Goal: Task Accomplishment & Management: Use online tool/utility

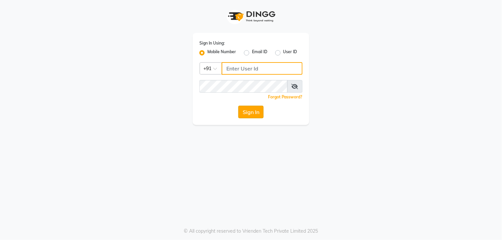
type input "9010101900"
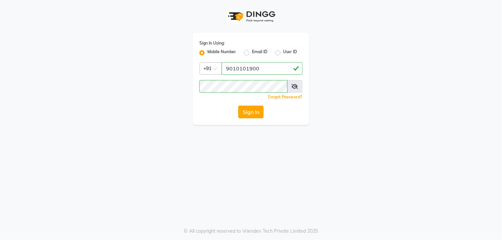
click at [255, 114] on button "Sign In" at bounding box center [250, 112] width 25 height 13
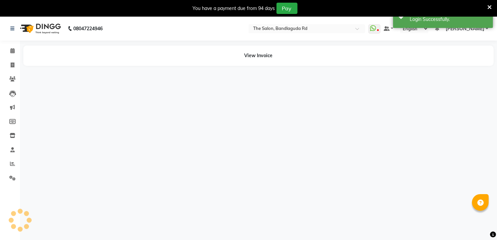
select select "en"
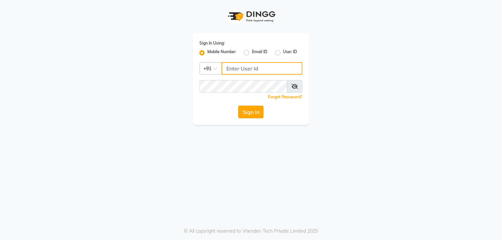
type input "9010101900"
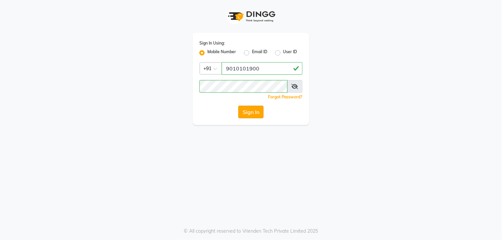
click at [250, 108] on button "Sign In" at bounding box center [250, 112] width 25 height 13
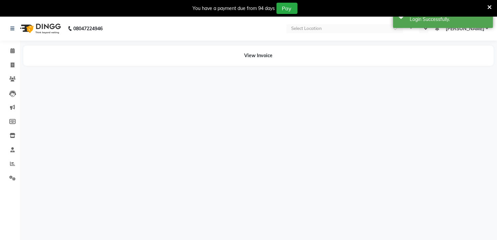
select select "en"
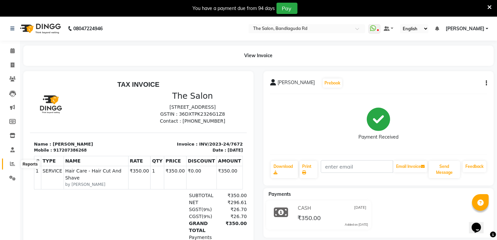
click at [17, 165] on span at bounding box center [13, 165] width 12 height 8
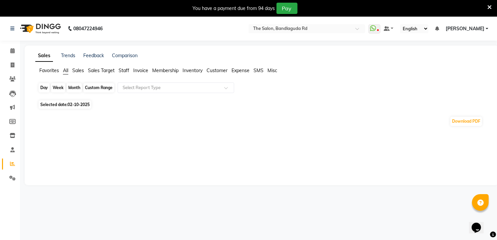
click at [41, 86] on div "Day" at bounding box center [44, 87] width 11 height 9
select select "10"
select select "2025"
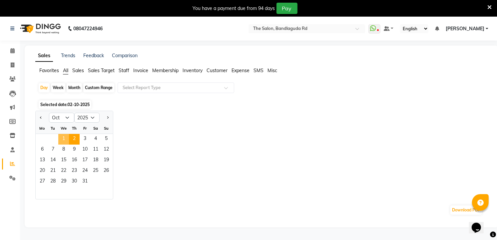
click at [67, 144] on span "1" at bounding box center [63, 139] width 11 height 11
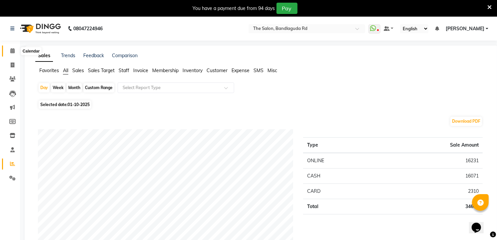
click at [9, 48] on span at bounding box center [13, 51] width 12 height 8
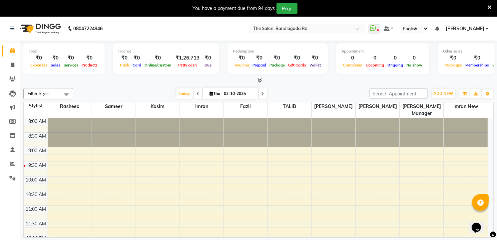
drag, startPoint x: -2, startPoint y: 71, endPoint x: 0, endPoint y: 44, distance: 27.0
click at [0, 64] on html "08047224946 Select Location × The Salon, Bandlaguda Rd WhatsApp Status ✕ Status…" at bounding box center [248, 120] width 497 height 240
click at [15, 62] on span at bounding box center [13, 66] width 12 height 8
select select "service"
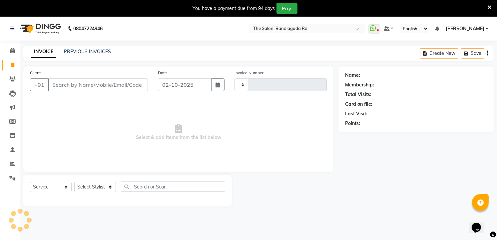
type input "14543"
select select "5198"
click at [98, 186] on select "Select Stylist" at bounding box center [95, 187] width 42 height 10
select select "43772"
click at [74, 183] on select "Select Stylist [PERSON_NAME] [PERSON_NAME] [PERSON_NAME] new [PERSON_NAME] [PER…" at bounding box center [95, 187] width 42 height 10
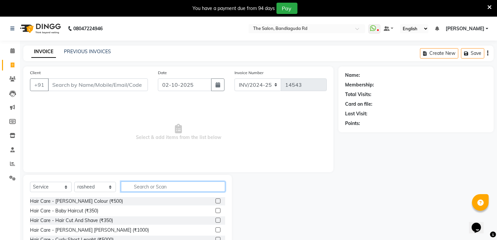
click at [137, 190] on input "text" at bounding box center [173, 187] width 104 height 10
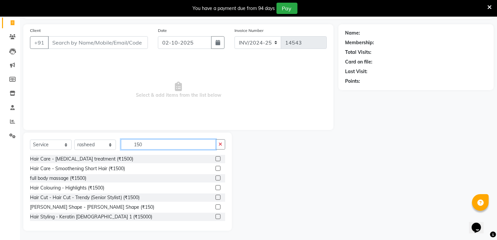
scroll to position [43, 0]
type input "150"
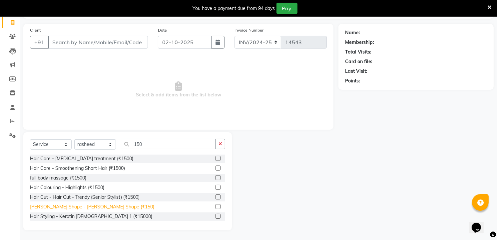
click at [89, 210] on div "[PERSON_NAME] Shape - [PERSON_NAME] Shape (₹150)" at bounding box center [92, 207] width 124 height 7
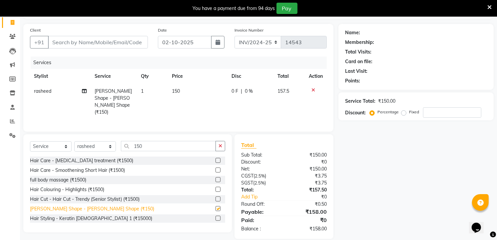
checkbox input "false"
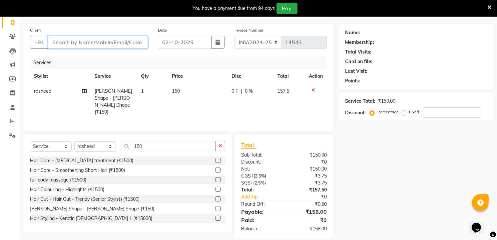
click at [104, 42] on input "Client" at bounding box center [98, 42] width 100 height 13
type input "8"
type input "0"
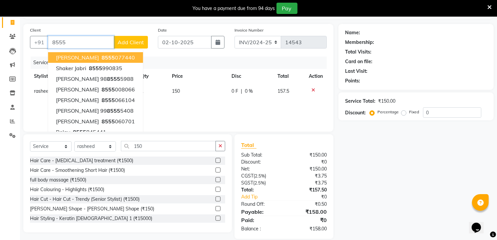
click at [104, 55] on button "[PERSON_NAME] 8555 077440" at bounding box center [95, 57] width 95 height 11
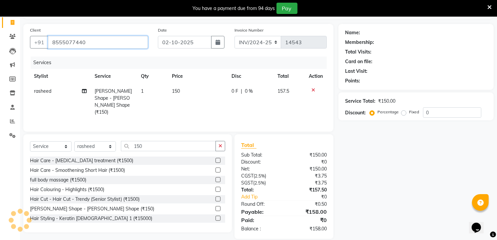
type input "8555077440"
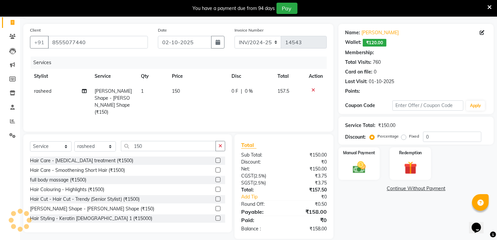
select select "1: Object"
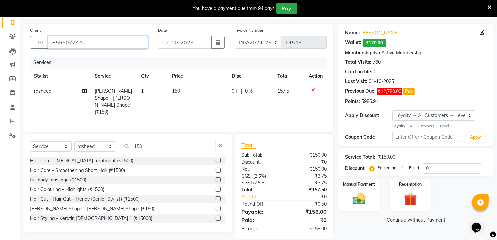
click at [104, 46] on input "8555077440" at bounding box center [98, 42] width 100 height 13
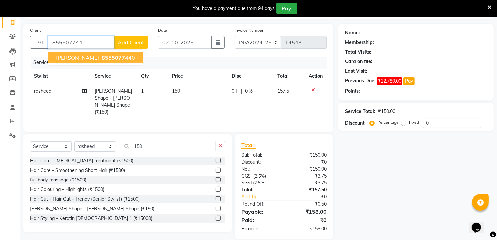
type input "8555077440"
select select "1: Object"
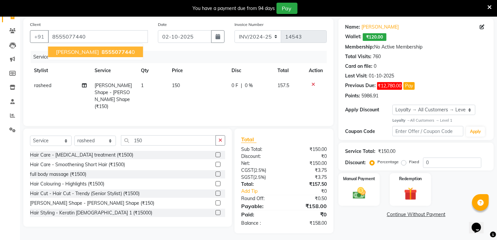
scroll to position [49, 0]
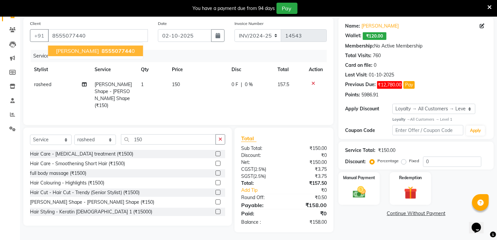
click at [102, 49] on ngb-highlight "855507744 0" at bounding box center [117, 51] width 35 height 7
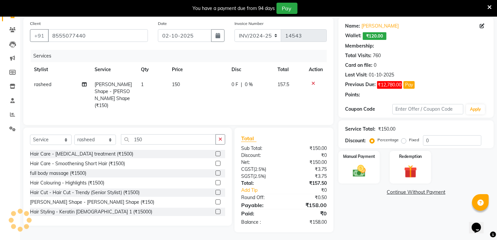
select select "1: Object"
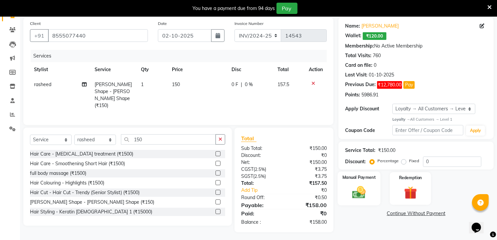
click at [364, 196] on img at bounding box center [359, 192] width 22 height 15
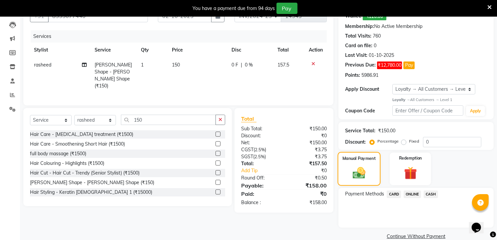
scroll to position [80, 0]
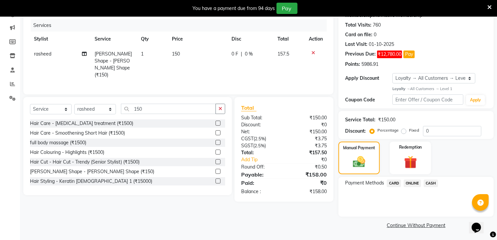
click at [414, 182] on span "ONLINE" at bounding box center [412, 184] width 17 height 8
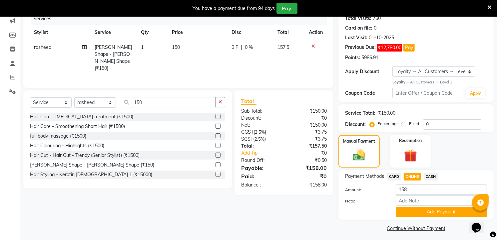
scroll to position [90, 0]
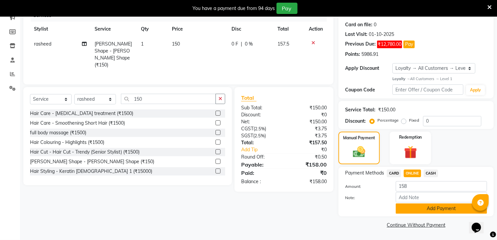
click at [397, 210] on button "Add Payment" at bounding box center [441, 209] width 91 height 10
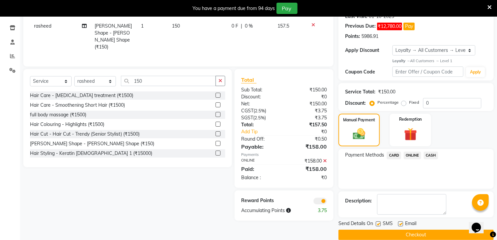
scroll to position [118, 0]
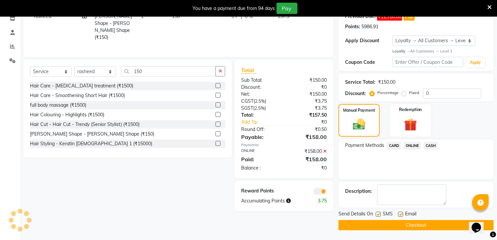
click at [392, 227] on button "Checkout" at bounding box center [415, 226] width 155 height 10
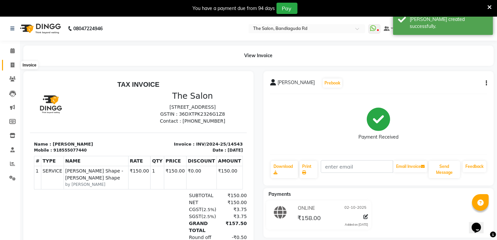
click at [11, 65] on icon at bounding box center [13, 65] width 4 height 5
select select "service"
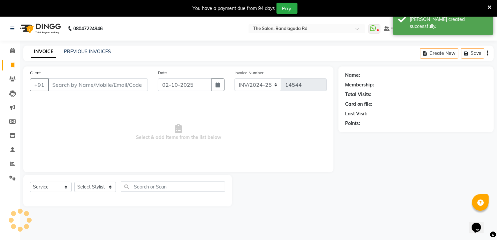
scroll to position [17, 0]
